Goal: Task Accomplishment & Management: Manage account settings

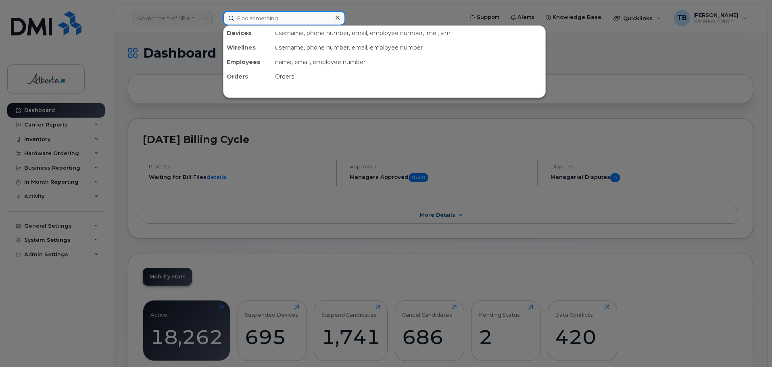
click at [239, 21] on input at bounding box center [284, 18] width 122 height 15
paste input "4038708824"
type input "4038708824"
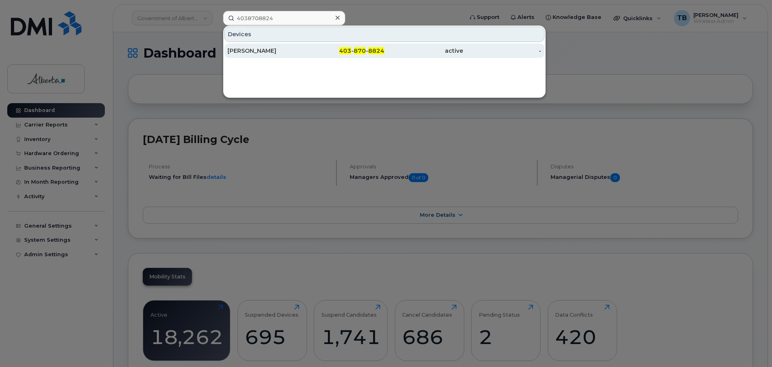
click at [261, 48] on div "Martha Oconnor" at bounding box center [267, 51] width 79 height 8
click at [261, 51] on div "Martha Oconnor" at bounding box center [267, 51] width 79 height 8
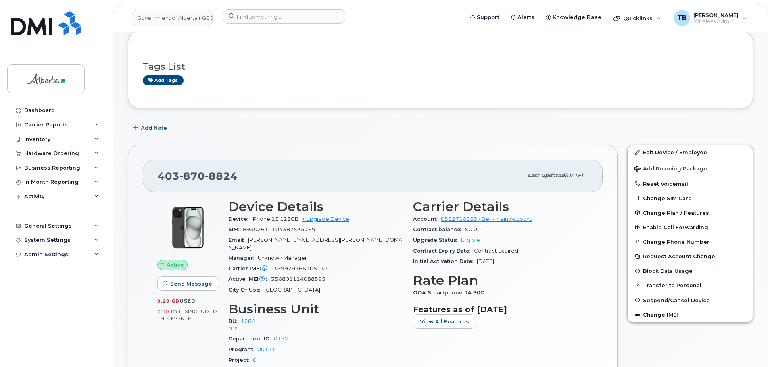
scroll to position [161, 0]
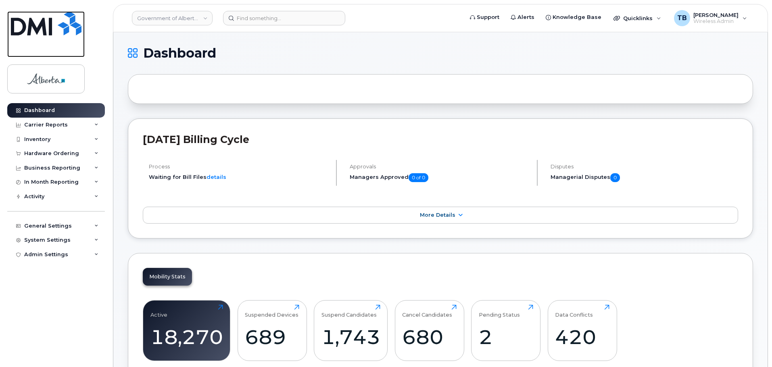
click at [46, 27] on img at bounding box center [46, 23] width 71 height 24
click at [248, 26] on header "Government of Alberta (GOA) Support Alerts Knowledge Base Quicklinks Suspend / …" at bounding box center [440, 18] width 655 height 28
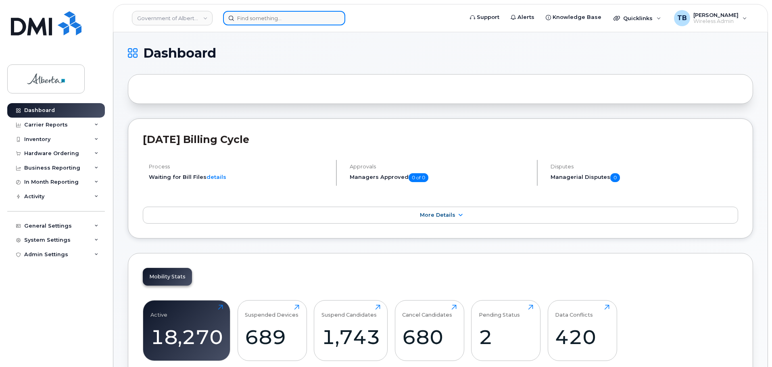
click at [247, 21] on input at bounding box center [284, 18] width 122 height 15
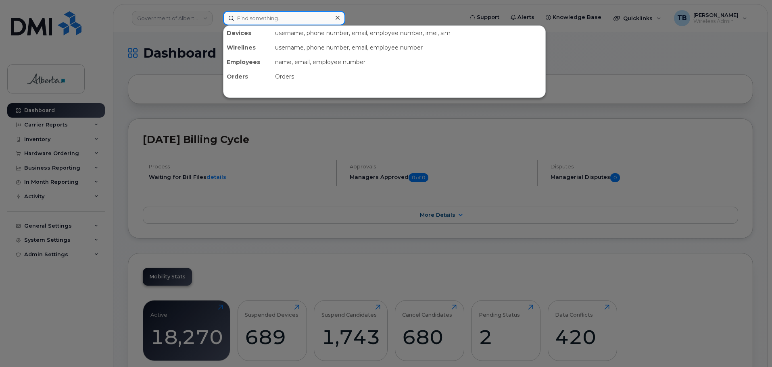
paste input "4038708824"
type input "4038708824"
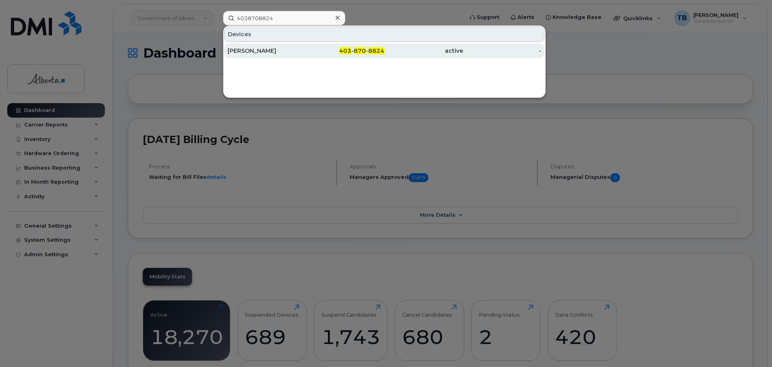
click at [240, 48] on div "Martha Oconnor" at bounding box center [267, 51] width 79 height 8
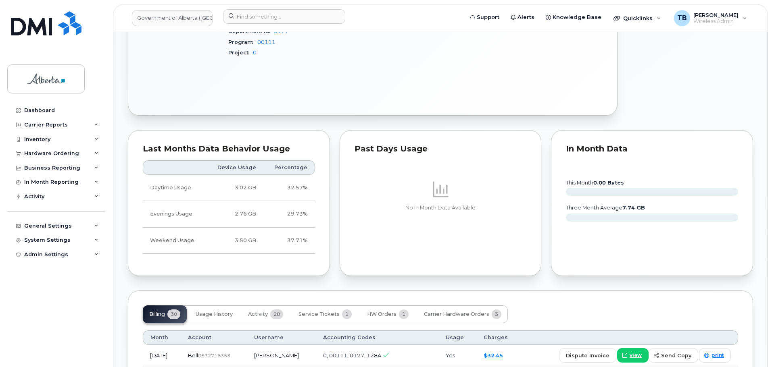
scroll to position [403, 0]
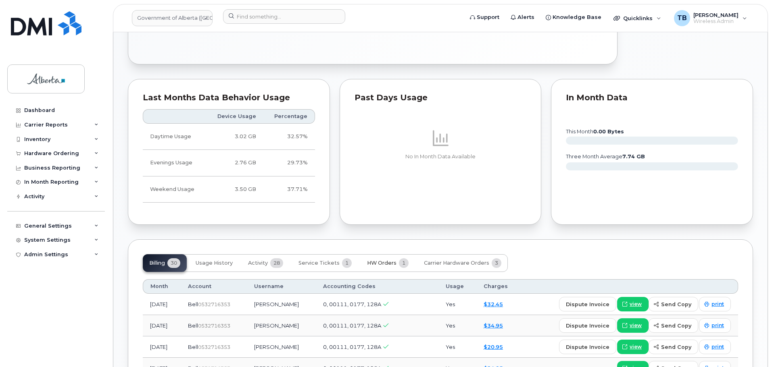
click at [386, 260] on span "HW Orders" at bounding box center [381, 263] width 29 height 6
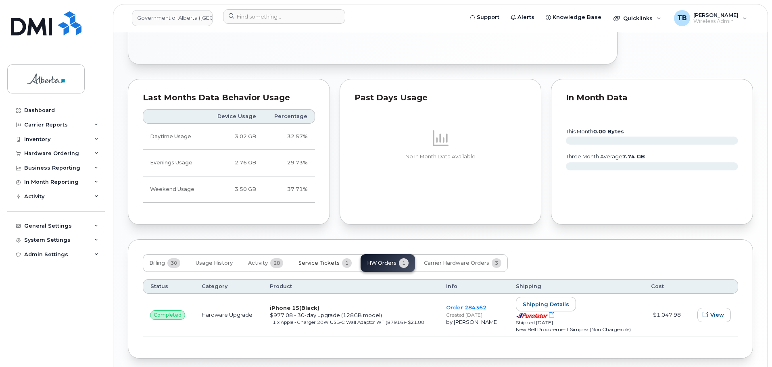
click at [328, 261] on button "Service Tickets 1" at bounding box center [325, 264] width 66 height 18
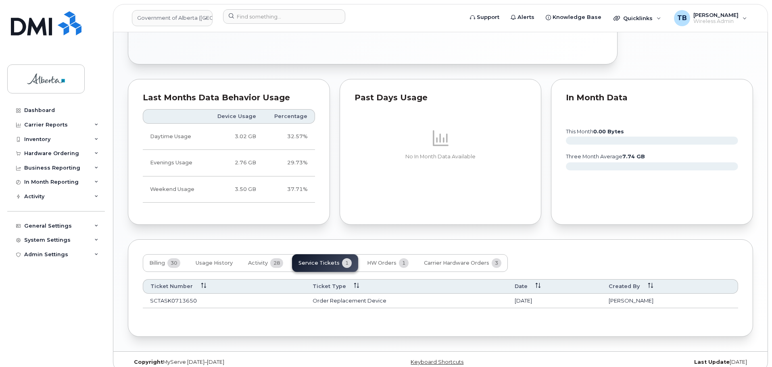
click at [161, 294] on td "SCTASK0713650" at bounding box center [224, 301] width 163 height 15
copy td "SCTASK0713650"
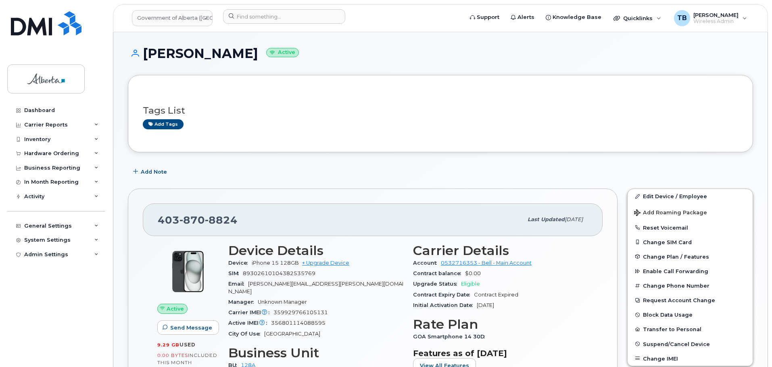
scroll to position [0, 0]
drag, startPoint x: 210, startPoint y: 236, endPoint x: 216, endPoint y: 230, distance: 8.6
click at [209, 236] on div "403 870 8824 Last updated Jul 25, 2025" at bounding box center [373, 220] width 460 height 32
drag, startPoint x: 235, startPoint y: 225, endPoint x: 149, endPoint y: 223, distance: 85.6
click at [149, 223] on div "403 870 8824 Last updated Jul 25, 2025" at bounding box center [373, 220] width 460 height 32
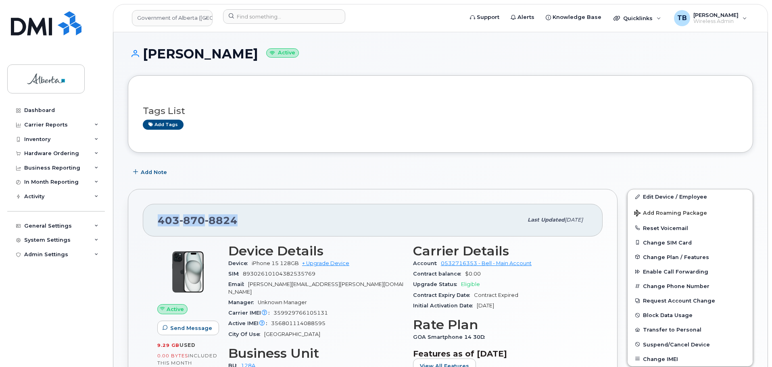
copy span "403 870 8824"
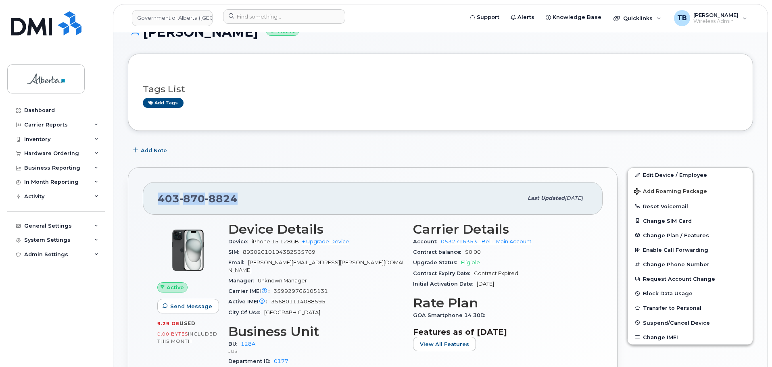
scroll to position [40, 0]
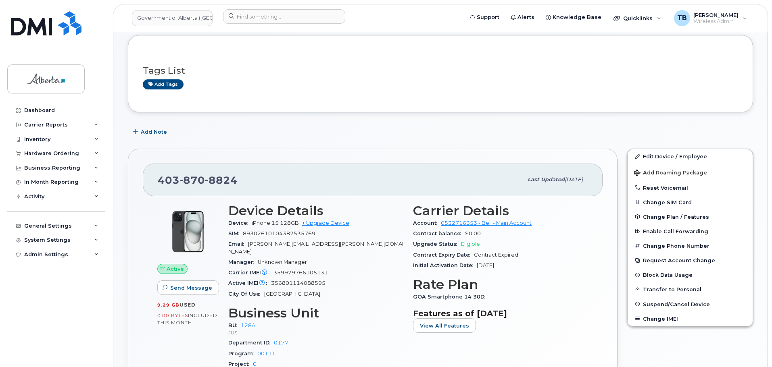
click at [275, 235] on span "89302610104382535769" at bounding box center [279, 234] width 73 height 6
click at [286, 270] on span "359929766105131" at bounding box center [300, 273] width 54 height 6
copy span "359929766105131"
click at [67, 153] on div "Hardware Ordering" at bounding box center [51, 153] width 55 height 6
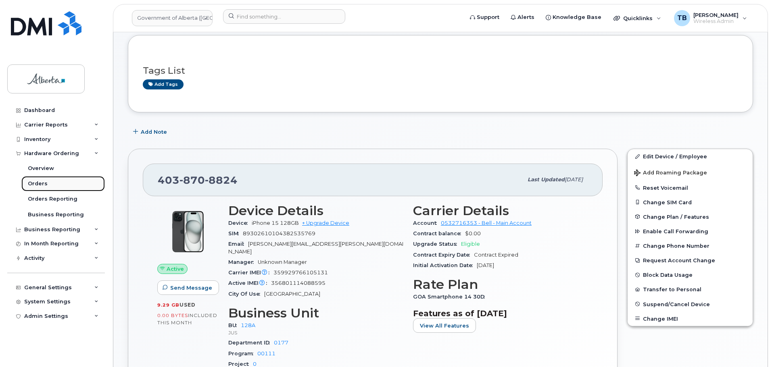
click at [41, 186] on div "Orders" at bounding box center [38, 183] width 20 height 7
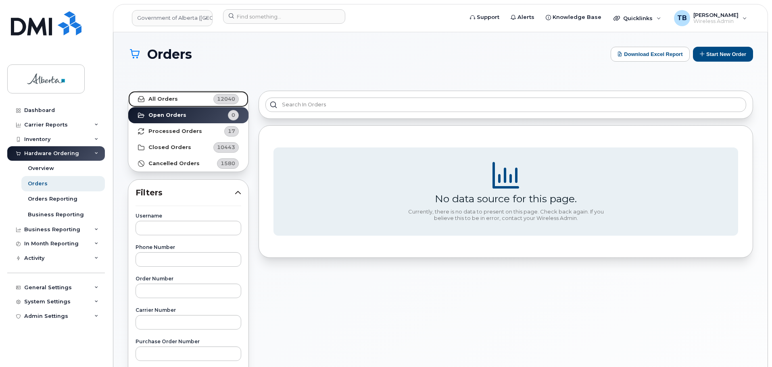
click at [169, 97] on strong "All Orders" at bounding box center [162, 99] width 29 height 6
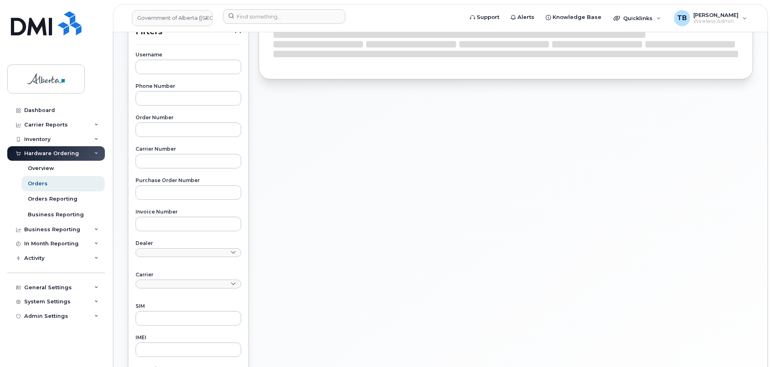
scroll to position [315, 0]
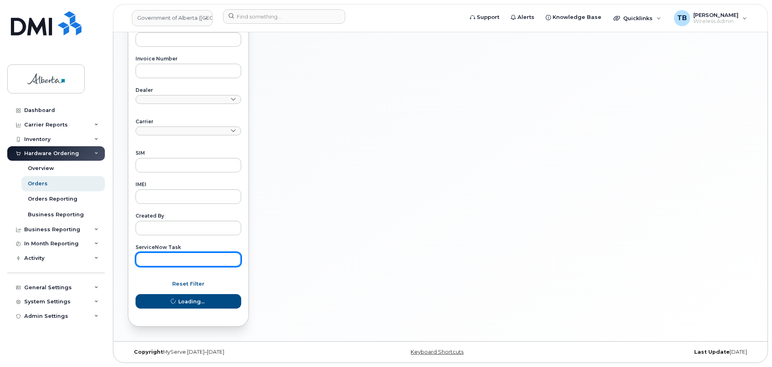
click at [174, 265] on input "text" at bounding box center [189, 260] width 106 height 15
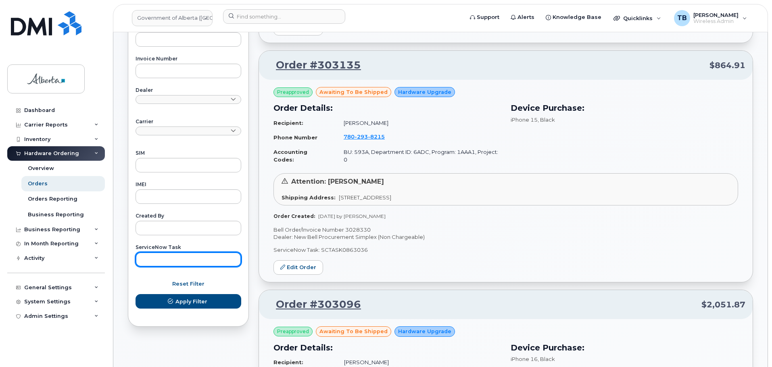
paste input "SCTASK0860974"
type input "SCTASK0860974"
click at [136, 294] on button "Apply Filter" at bounding box center [189, 301] width 106 height 15
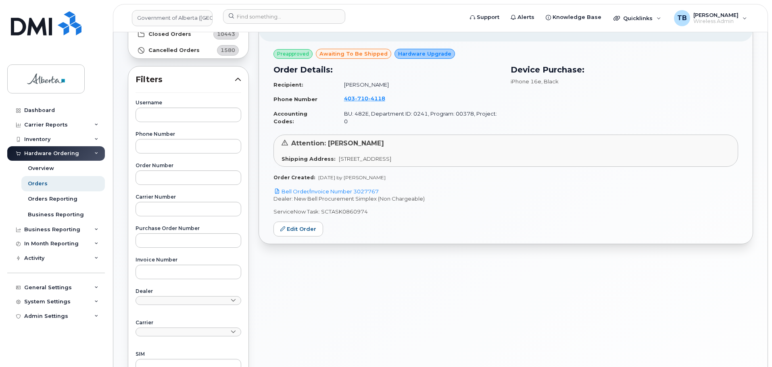
scroll to position [113, 0]
drag, startPoint x: 351, startPoint y: 184, endPoint x: 362, endPoint y: 177, distance: 13.0
click at [351, 189] on link "Bell Order/Invoice Number 3027767" at bounding box center [325, 192] width 105 height 6
click at [350, 100] on span "403 710 4118" at bounding box center [364, 99] width 41 height 6
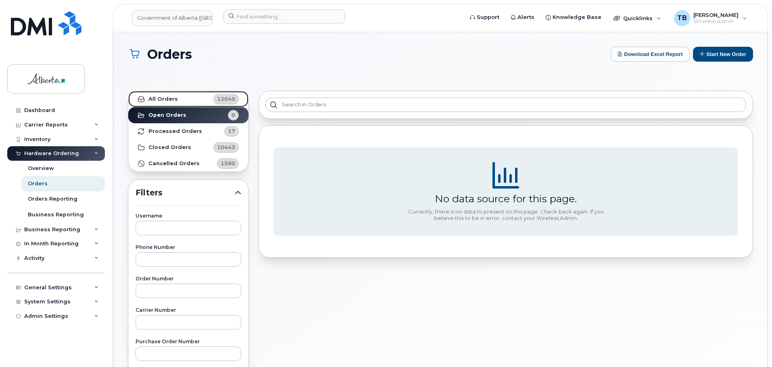
click at [167, 101] on strong "All Orders" at bounding box center [162, 99] width 29 height 6
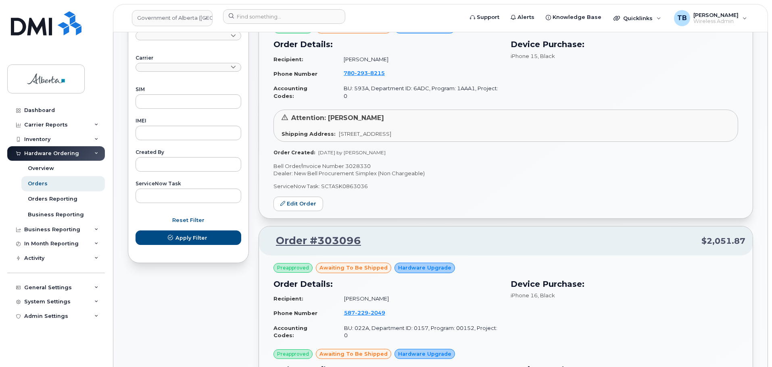
scroll to position [403, 0]
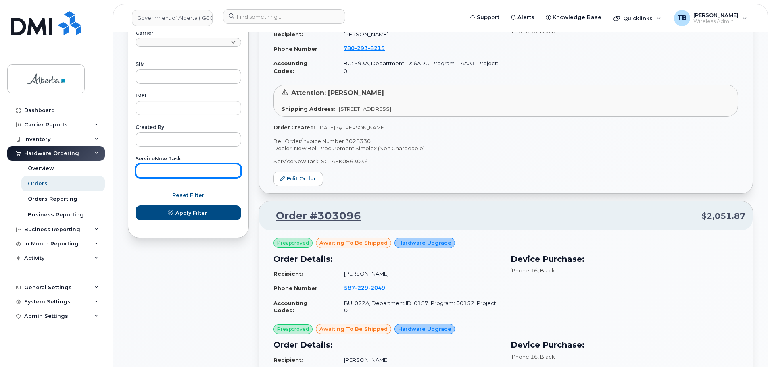
click at [172, 164] on input "text" at bounding box center [189, 171] width 106 height 15
paste input "SCTASK0860974"
click at [136, 206] on button "Apply Filter" at bounding box center [189, 213] width 106 height 15
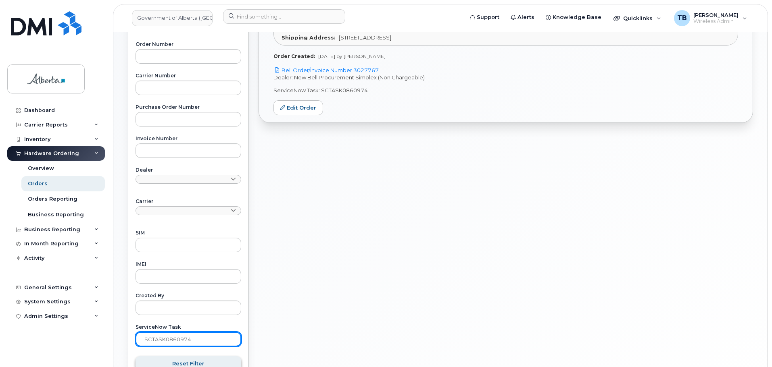
scroll to position [274, 0]
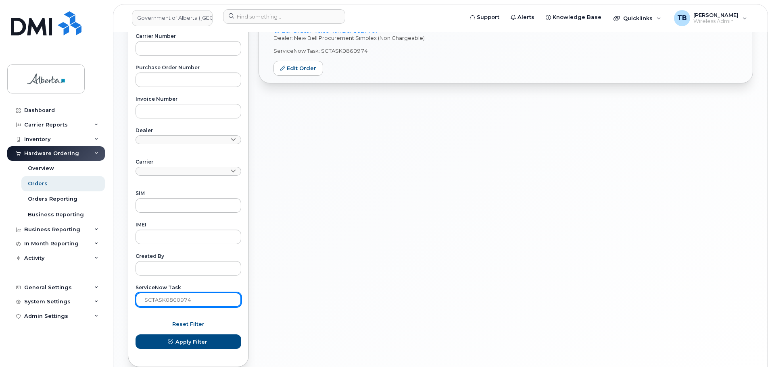
click at [205, 300] on input "SCTASK0860974" at bounding box center [189, 300] width 106 height 15
paste input "325"
click at [136, 335] on button "Apply Filter" at bounding box center [189, 342] width 106 height 15
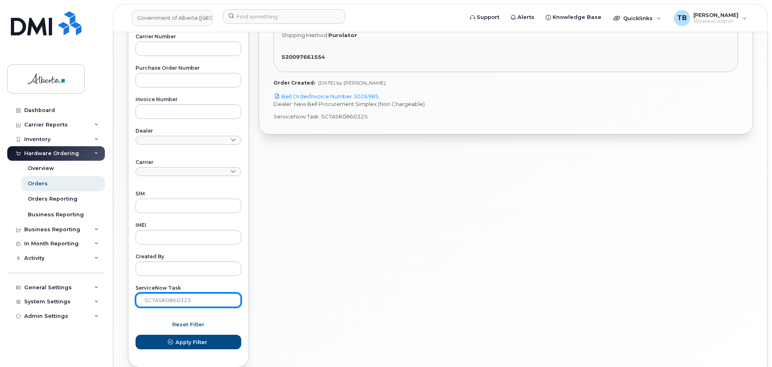
scroll to position [113, 0]
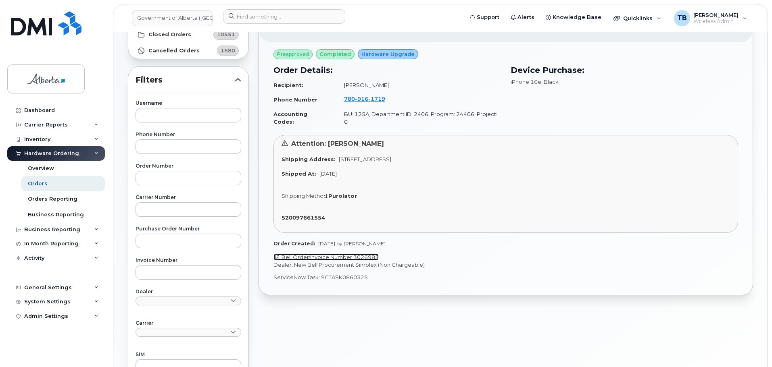
click at [324, 254] on link "Bell Order/Invoice Number 3026985" at bounding box center [325, 257] width 105 height 6
click at [368, 102] on span "1719" at bounding box center [376, 99] width 17 height 6
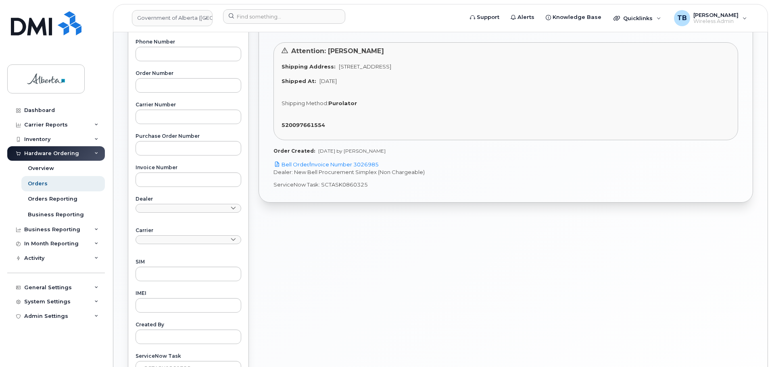
scroll to position [315, 0]
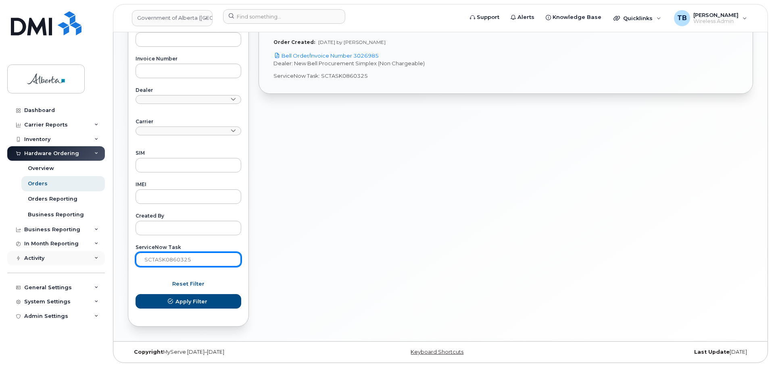
drag, startPoint x: 193, startPoint y: 261, endPoint x: 89, endPoint y: 255, distance: 104.7
click at [113, 255] on div "Government of Alberta (GOA) Support Alerts Knowledge Base Quicklinks Suspend / …" at bounding box center [440, 30] width 654 height 624
paste input "8"
click at [136, 294] on button "Apply Filter" at bounding box center [189, 301] width 106 height 15
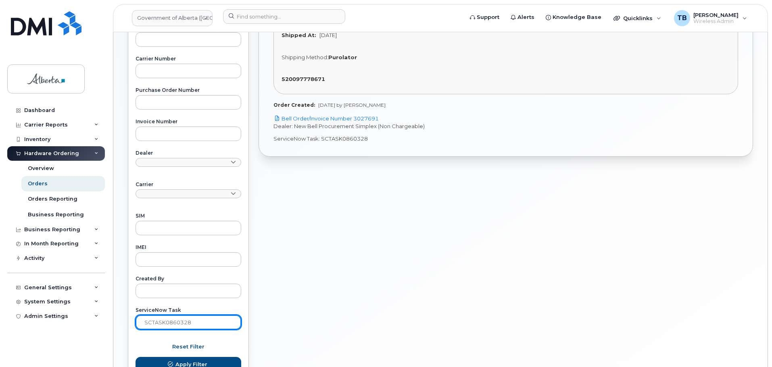
scroll to position [153, 0]
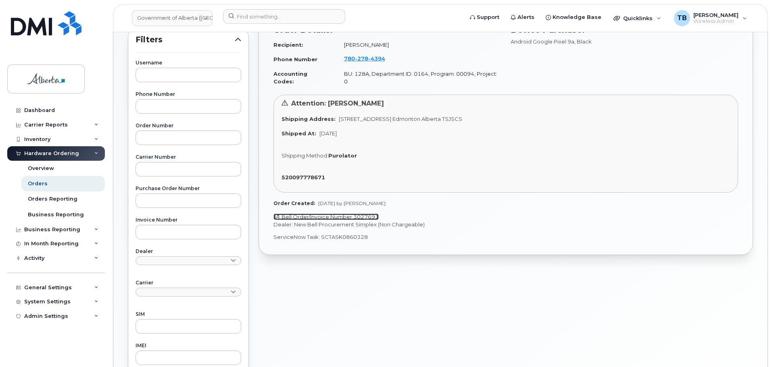
click at [332, 214] on link "Bell Order/Invoice Number 3027691" at bounding box center [325, 217] width 105 height 6
click at [368, 58] on span "4394" at bounding box center [376, 58] width 17 height 6
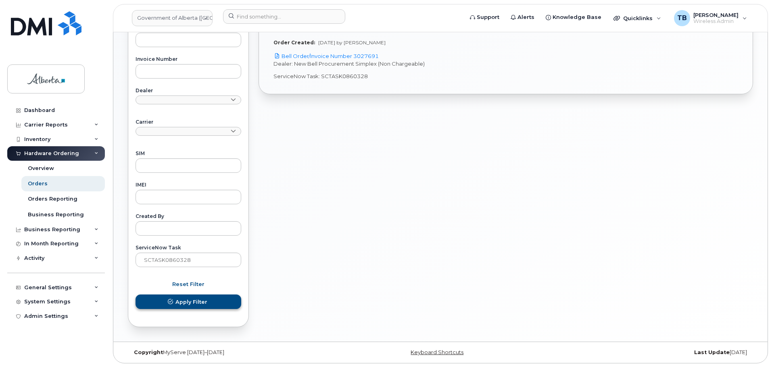
scroll to position [315, 0]
drag, startPoint x: 152, startPoint y: 261, endPoint x: 101, endPoint y: 257, distance: 51.7
click at [113, 257] on div "Government of Alberta (GOA) Support Alerts Knowledge Base Quicklinks Suspend / …" at bounding box center [440, 30] width 654 height 624
paste input "1361"
type input "SCTASK0861361"
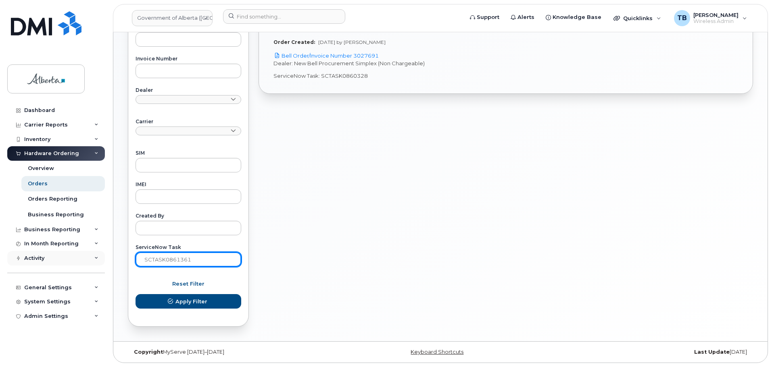
click at [136, 294] on button "Apply Filter" at bounding box center [189, 301] width 106 height 15
drag, startPoint x: 328, startPoint y: 48, endPoint x: 366, endPoint y: 56, distance: 38.3
click at [328, 52] on link "Bell Order/Invoice Number 3027716" at bounding box center [325, 55] width 105 height 6
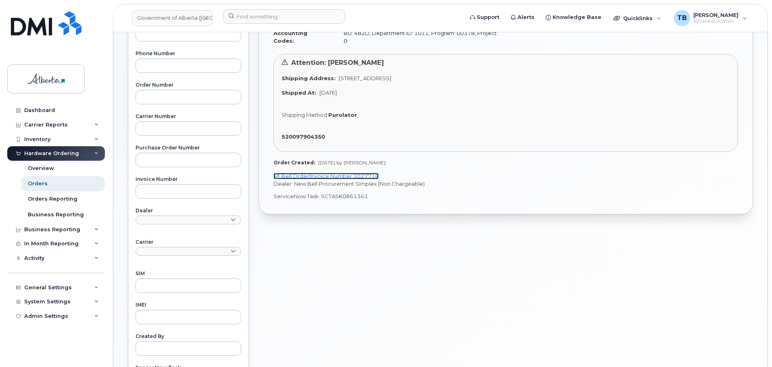
scroll to position [153, 0]
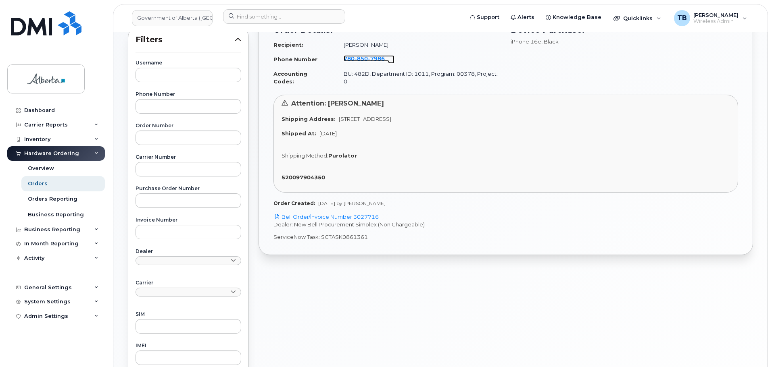
click at [368, 58] on span "7986" at bounding box center [376, 58] width 17 height 6
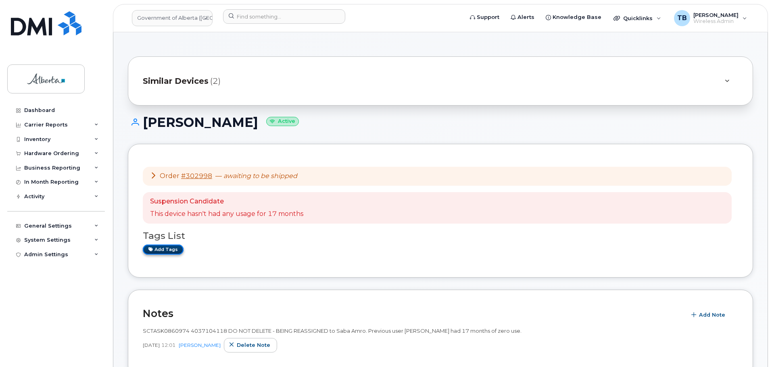
click at [173, 251] on link "Add tags" at bounding box center [163, 250] width 41 height 10
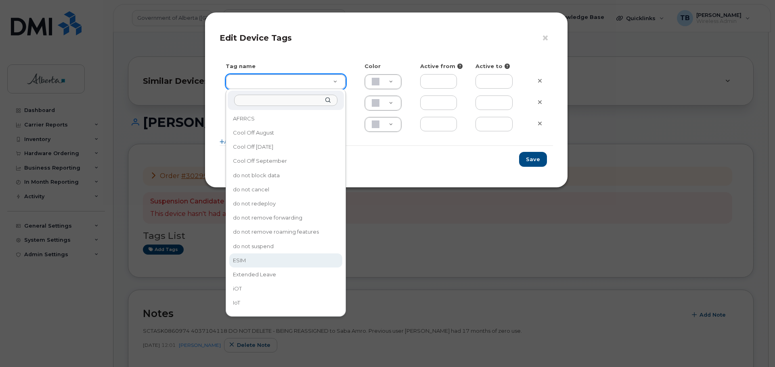
type input "ESIM"
type input "D6CDC1"
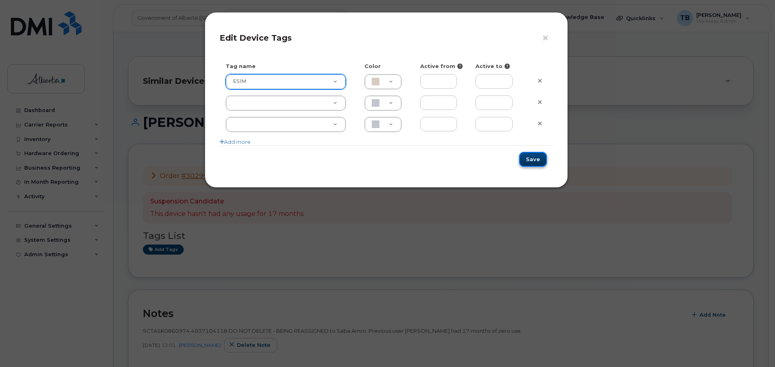
click at [530, 161] on button "Save" at bounding box center [533, 159] width 28 height 15
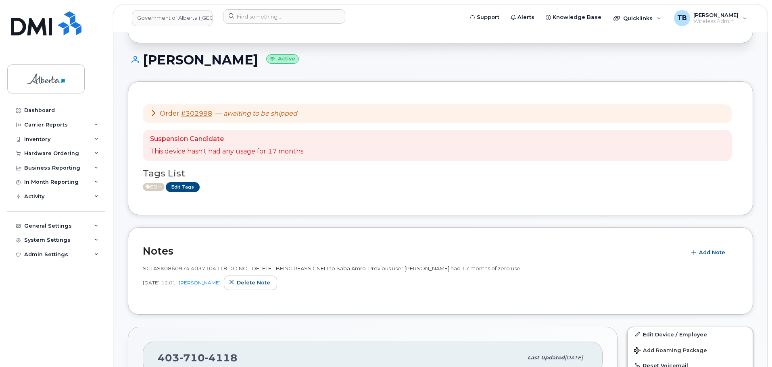
scroll to position [121, 0]
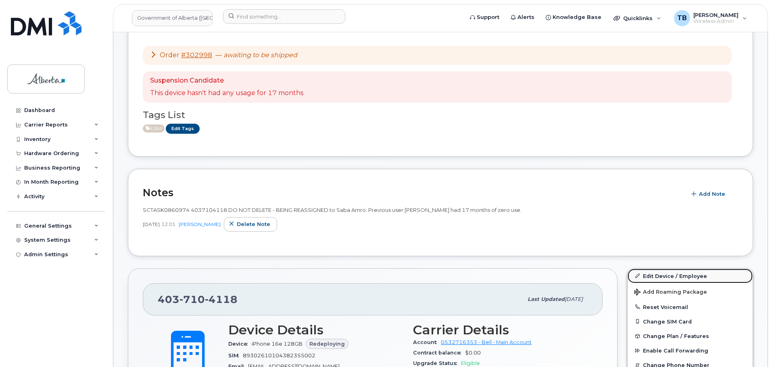
click at [687, 273] on link "Edit Device / Employee" at bounding box center [690, 276] width 125 height 15
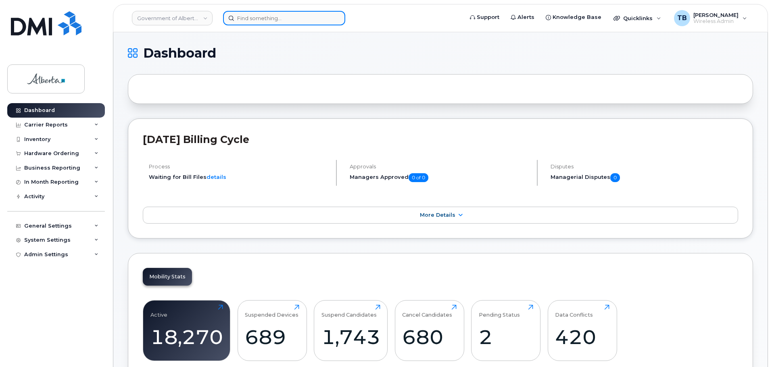
click at [254, 22] on input at bounding box center [284, 18] width 122 height 15
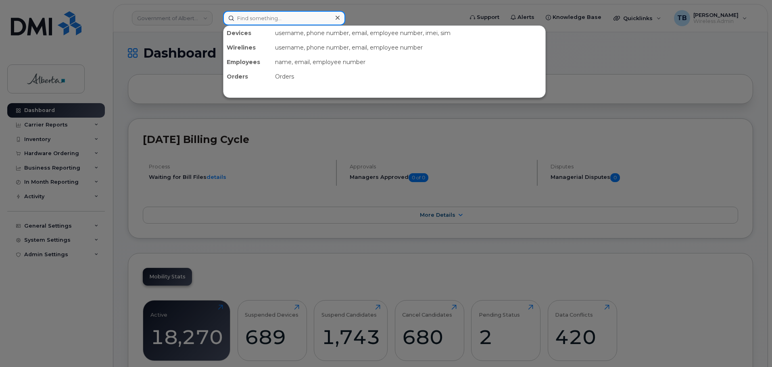
paste input "4038272193"
type input "4038272193"
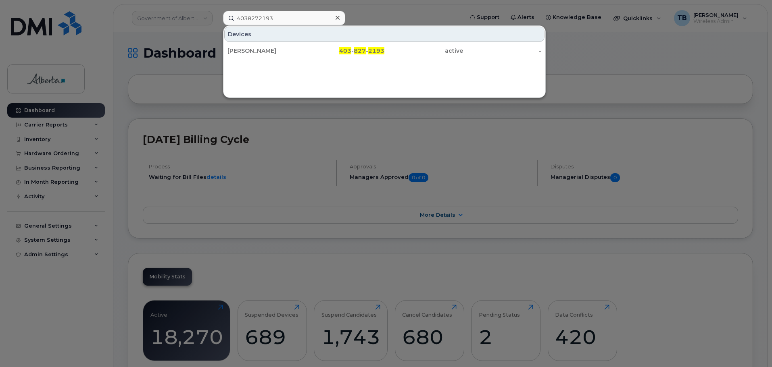
click at [254, 48] on div "Nataly Ore" at bounding box center [267, 51] width 79 height 8
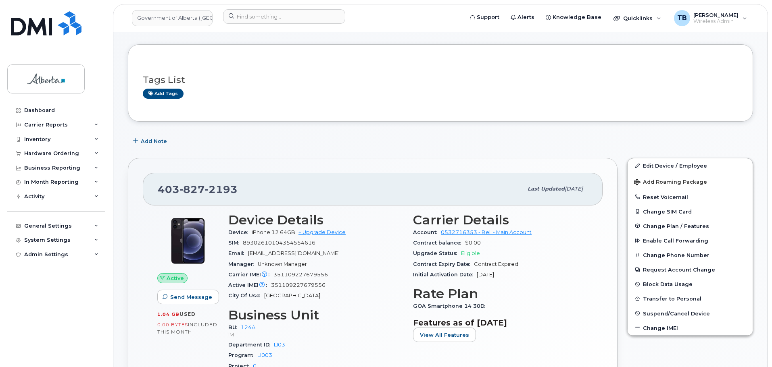
scroll to position [81, 0]
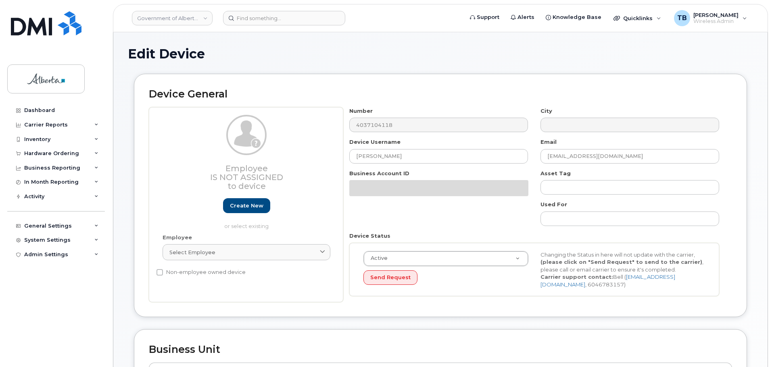
select select "4124490"
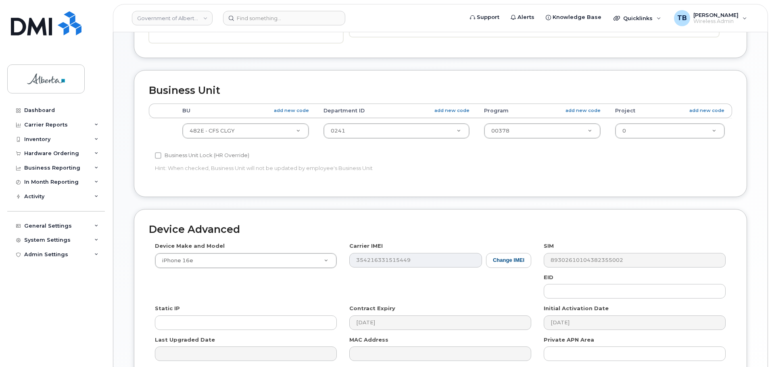
scroll to position [282, 0]
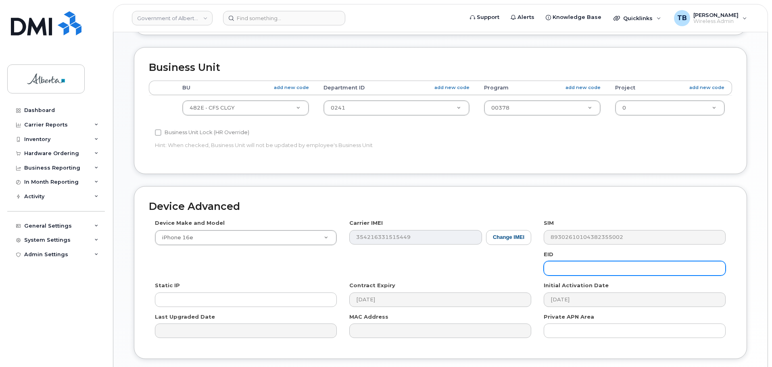
click at [591, 276] on input "text" at bounding box center [635, 268] width 182 height 15
paste input "89043052010008887025010314481169"
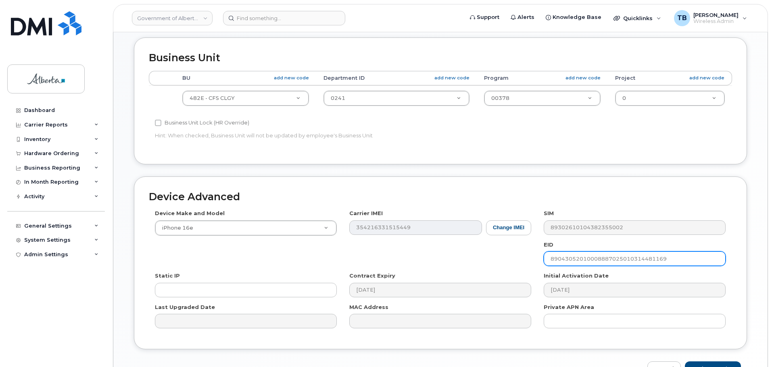
scroll to position [342, 0]
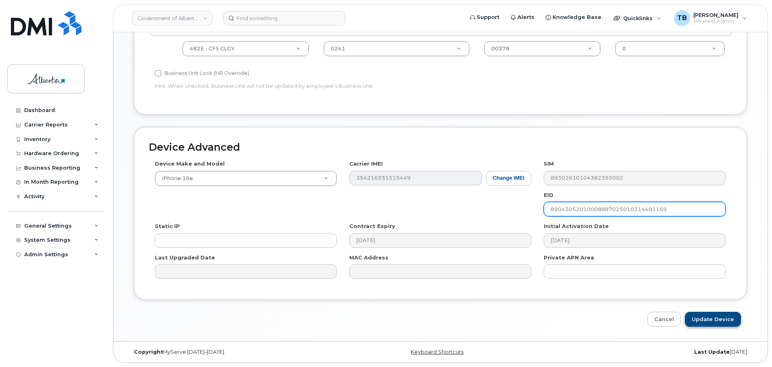
type input "89043052010008887025010314481169"
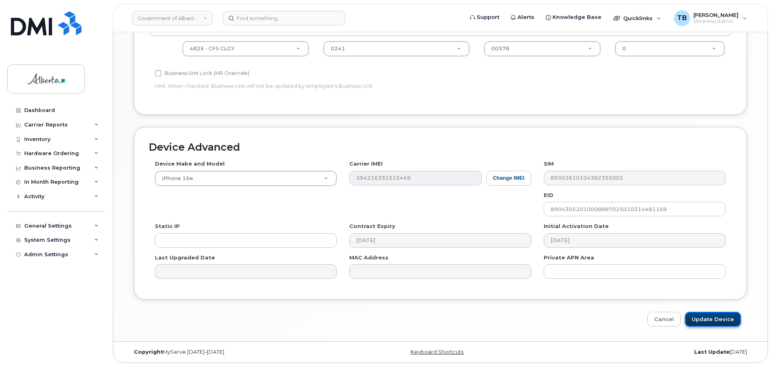
click at [728, 315] on input "Update Device" at bounding box center [713, 319] width 56 height 15
type input "Saving..."
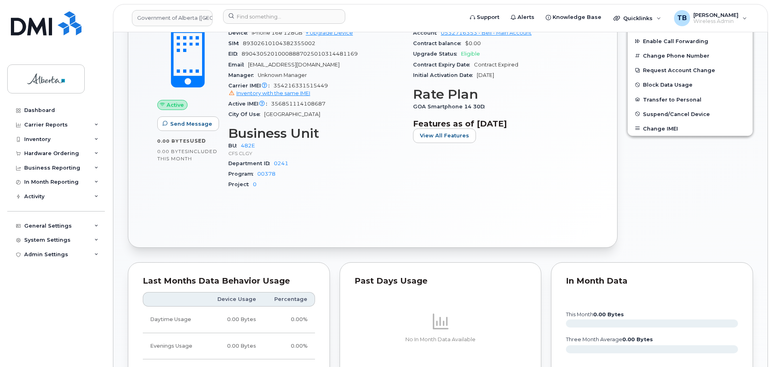
scroll to position [403, 0]
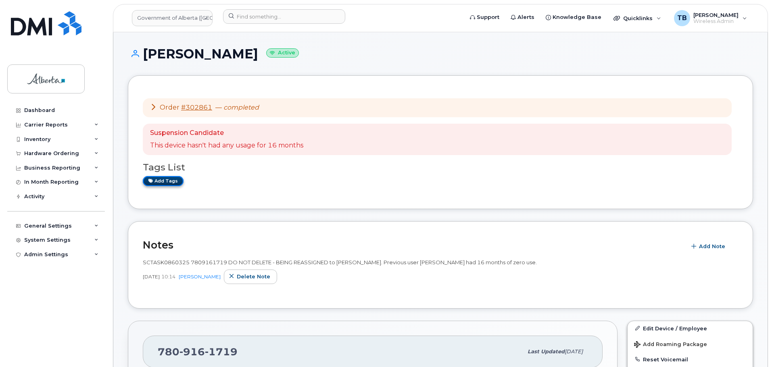
click at [165, 181] on link "Add tags" at bounding box center [163, 181] width 41 height 10
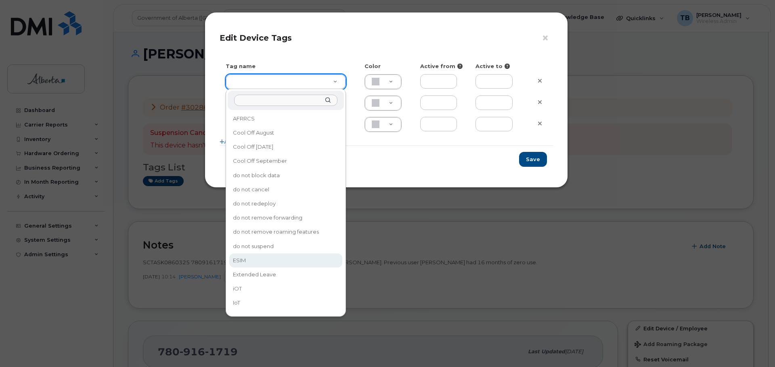
drag, startPoint x: 247, startPoint y: 262, endPoint x: 390, endPoint y: 216, distance: 150.7
type input "ESIM"
type input "D6CDC1"
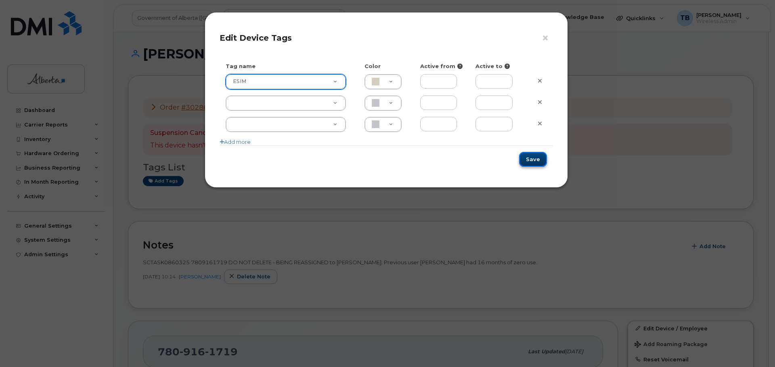
click at [533, 156] on button "Save" at bounding box center [533, 159] width 28 height 15
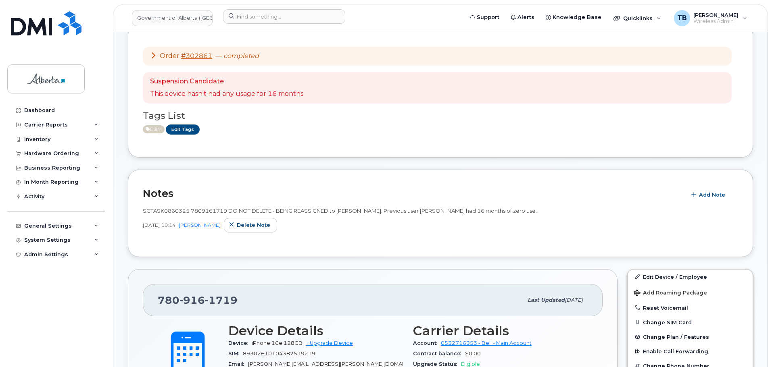
scroll to position [161, 0]
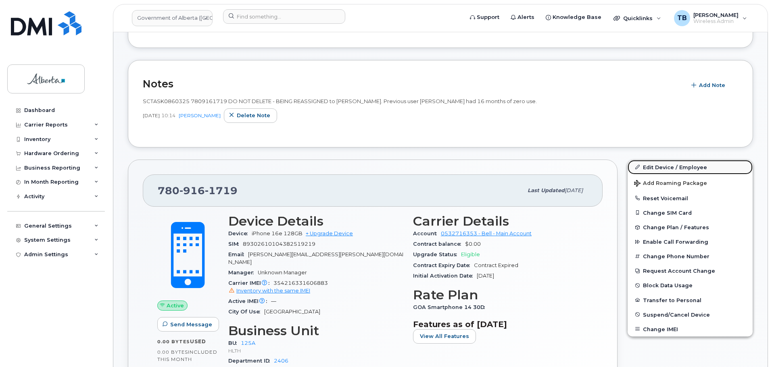
click at [666, 167] on link "Edit Device / Employee" at bounding box center [690, 167] width 125 height 15
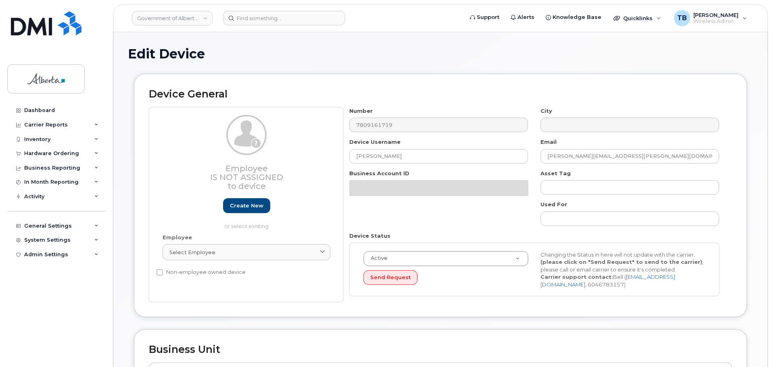
select select "4120335"
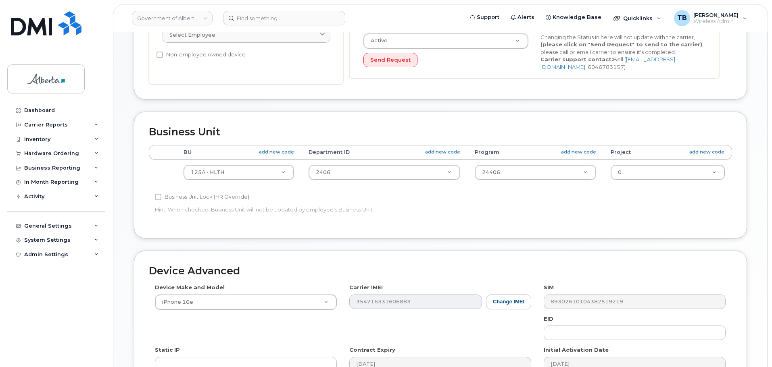
scroll to position [282, 0]
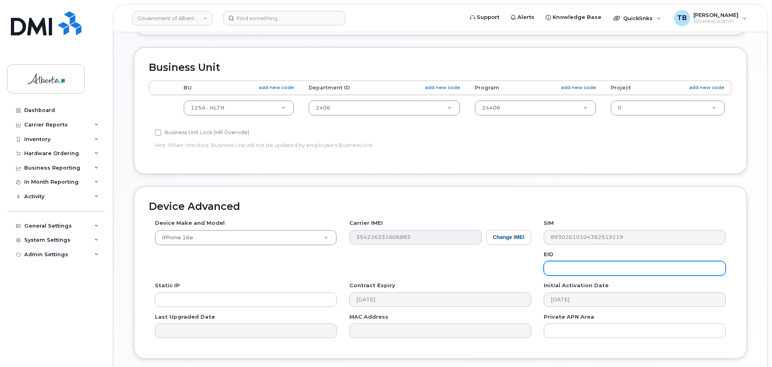
click at [572, 275] on input "text" at bounding box center [635, 268] width 182 height 15
paste input "89043052010008887025010307854032"
type input "89043052010008887025010307854032"
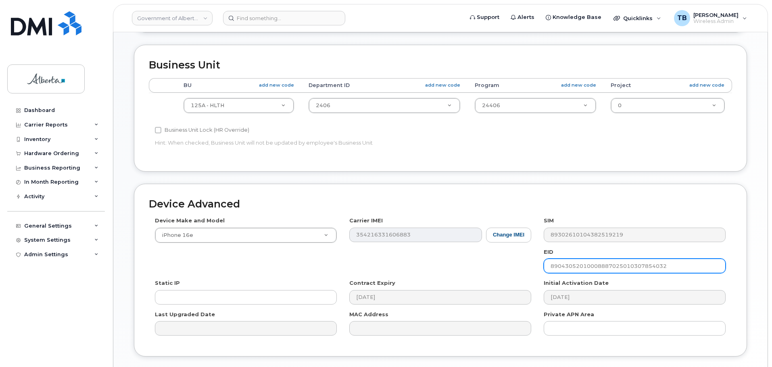
scroll to position [342, 0]
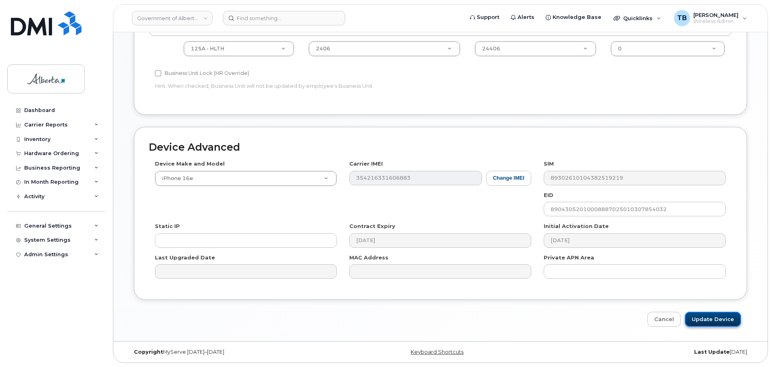
click at [724, 323] on input "Update Device" at bounding box center [713, 319] width 56 height 15
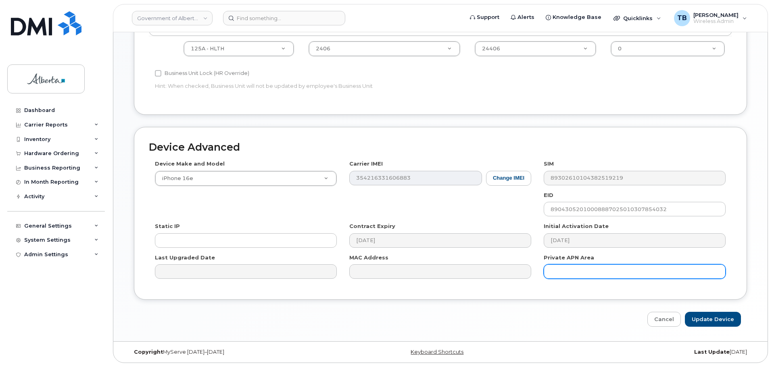
type input "Saving..."
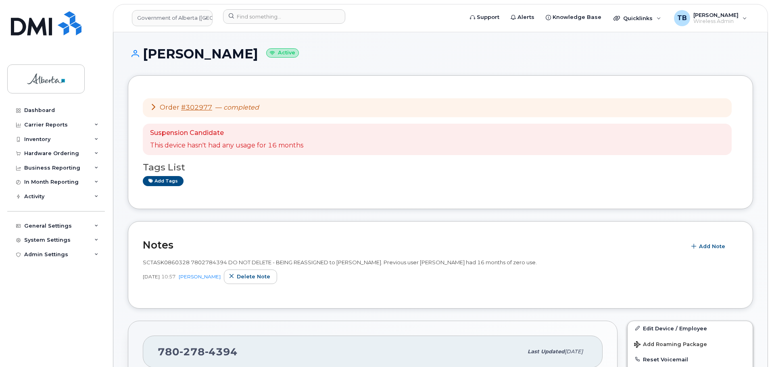
click at [209, 263] on span "SCTASK0860328 7802784394 DO NOT DELETE - BEING REASSIGNED to [PERSON_NAME]. Pre…" at bounding box center [340, 262] width 394 height 6
copy span "7802784394"
click at [157, 180] on link "Add tags" at bounding box center [163, 181] width 41 height 10
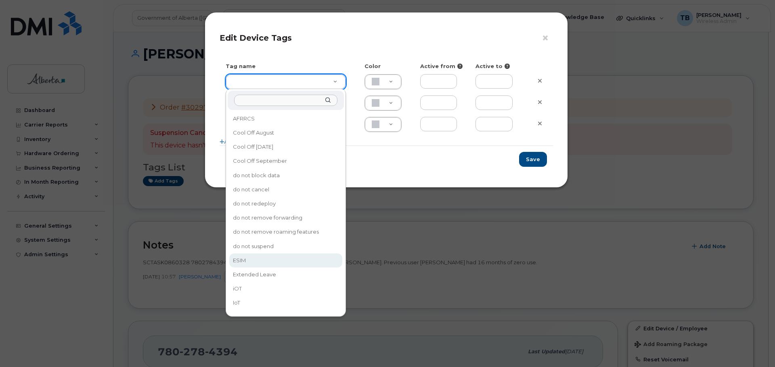
type input "ESIM"
type input "D6CDC1"
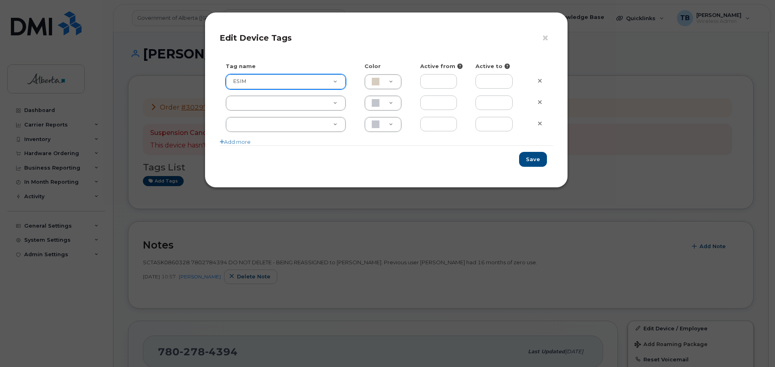
click at [245, 257] on div "× Edit Device Tags Tag name Color Active from Active to ESIM ESIM D6CDC1 Add mo…" at bounding box center [387, 183] width 775 height 367
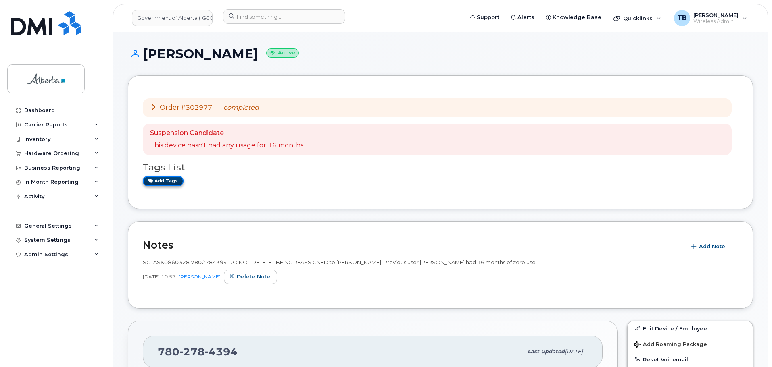
click at [160, 180] on link "Add tags" at bounding box center [163, 181] width 41 height 10
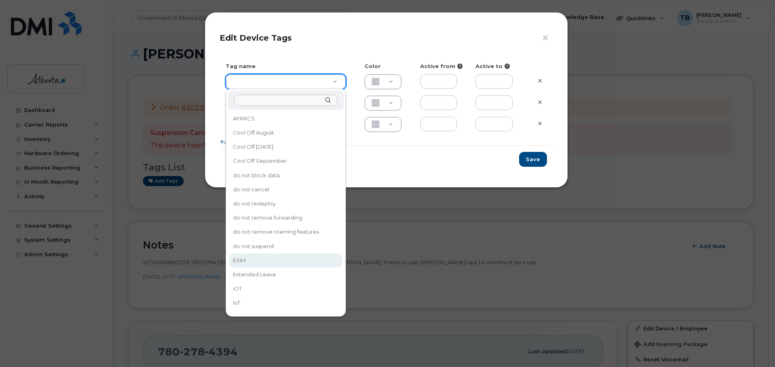
drag, startPoint x: 242, startPoint y: 260, endPoint x: 414, endPoint y: 213, distance: 178.2
type input "ESIM"
type input "D6CDC1"
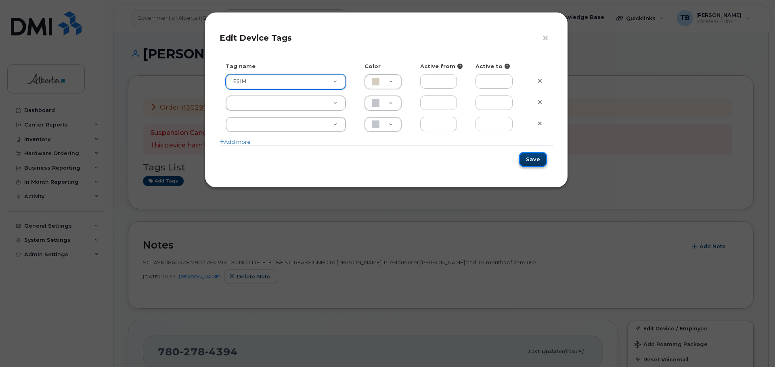
click at [528, 159] on button "Save" at bounding box center [533, 159] width 28 height 15
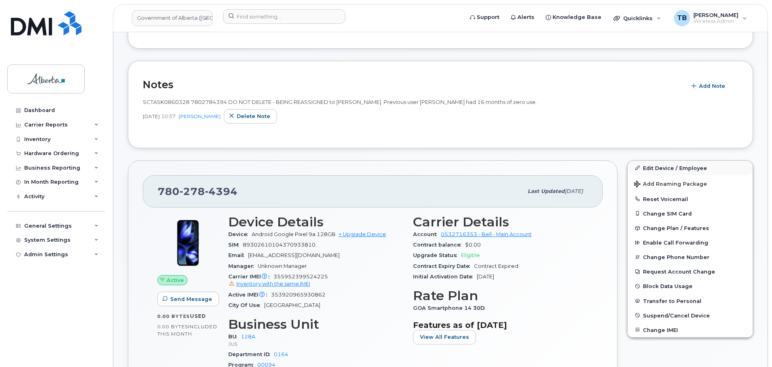
scroll to position [161, 0]
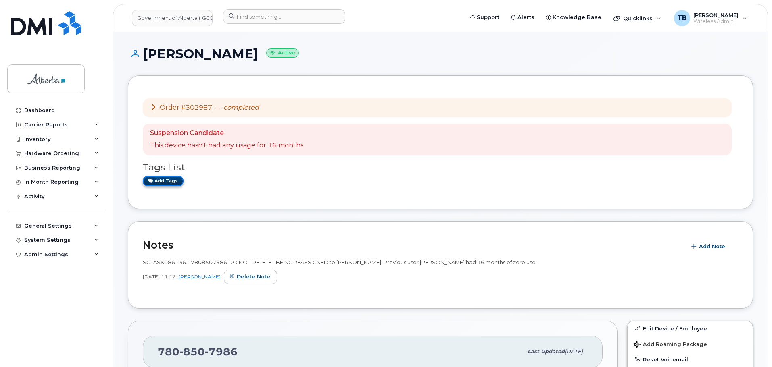
click at [156, 182] on link "Add tags" at bounding box center [163, 181] width 41 height 10
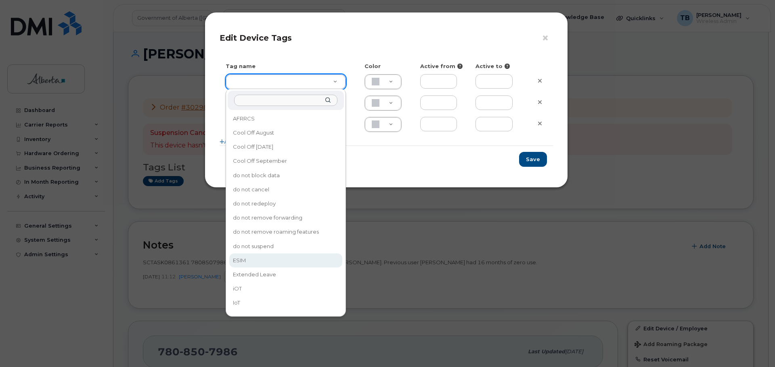
type input "ESIM"
type input "D6CDC1"
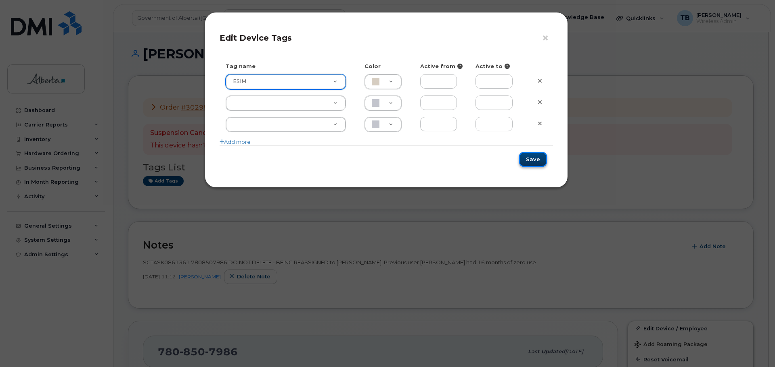
click at [532, 163] on button "Save" at bounding box center [533, 159] width 28 height 15
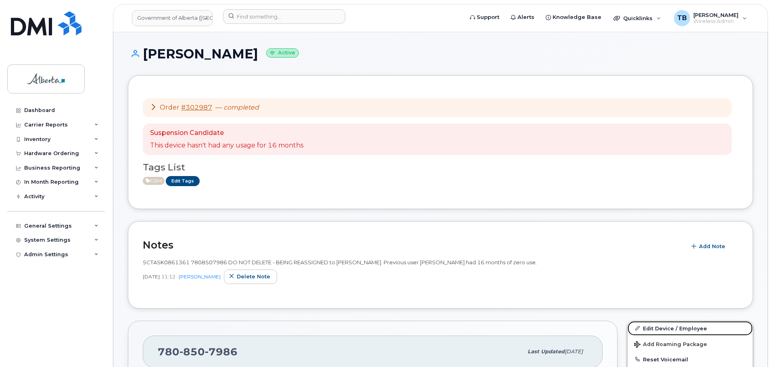
drag, startPoint x: 661, startPoint y: 332, endPoint x: 628, endPoint y: 292, distance: 52.0
click at [661, 332] on link "Edit Device / Employee" at bounding box center [690, 328] width 125 height 15
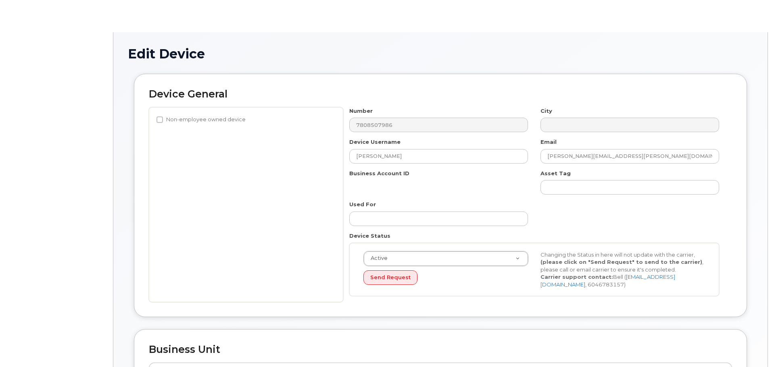
select select "4749742"
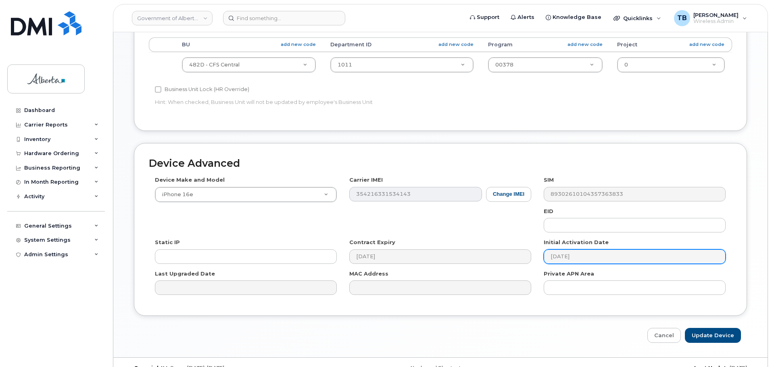
scroll to position [342, 0]
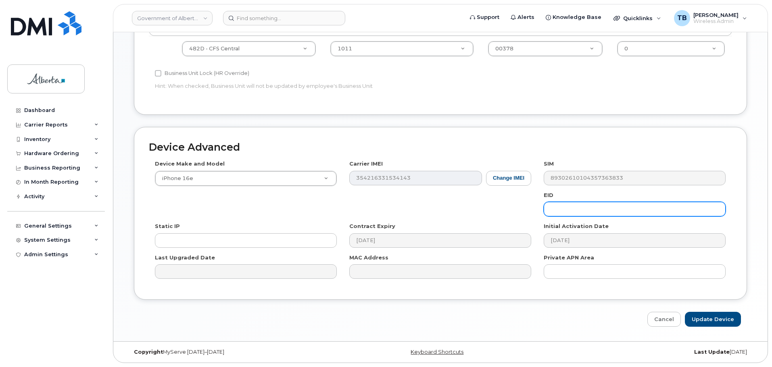
click at [566, 210] on input "text" at bounding box center [635, 209] width 182 height 15
paste input "89043052010008887025010307058341"
type input "89043052010008887025010307058341"
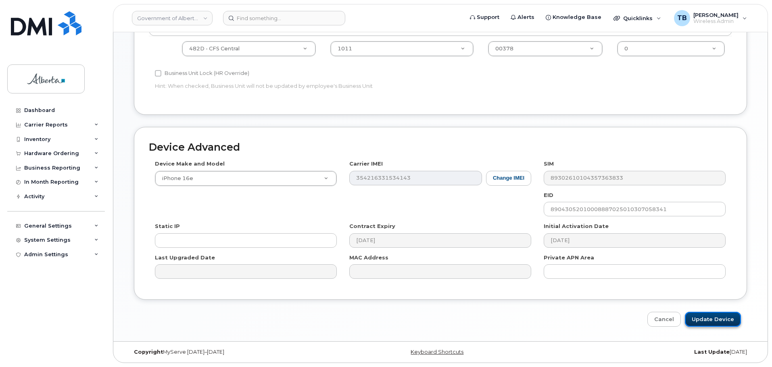
click at [713, 316] on input "Update Device" at bounding box center [713, 319] width 56 height 15
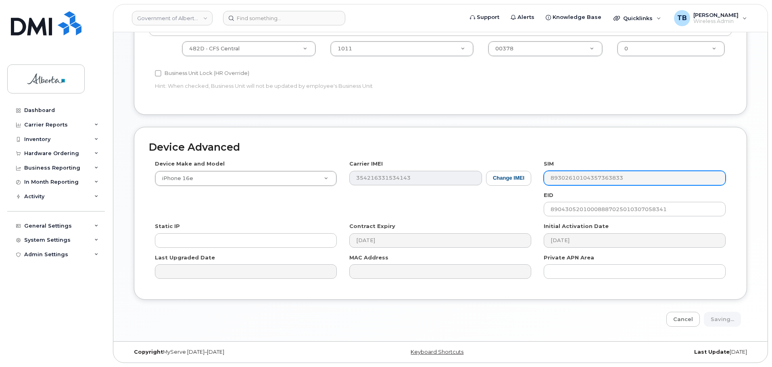
type input "Saving..."
